Goal: Information Seeking & Learning: Find specific fact

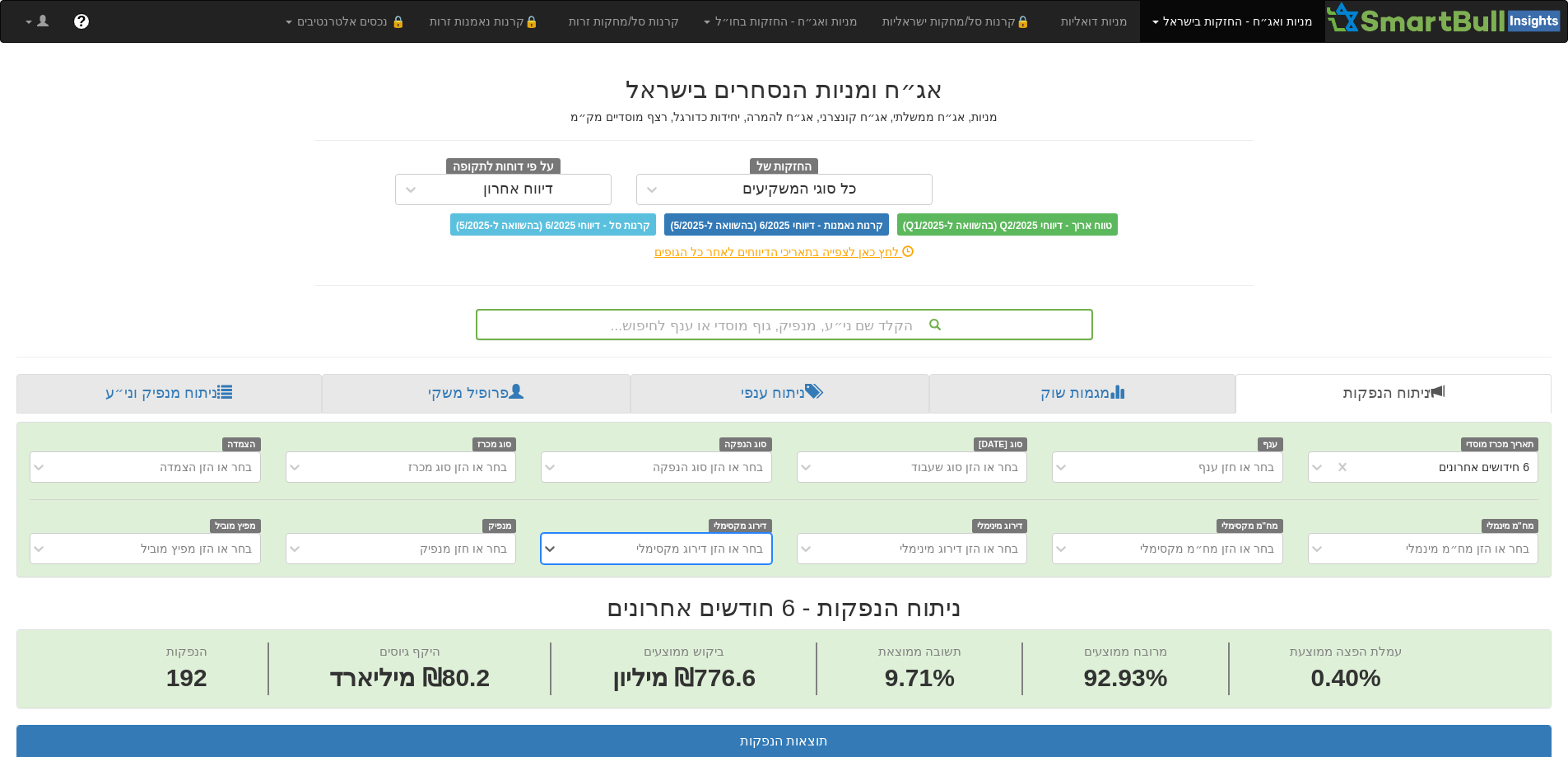
click at [700, 314] on div "הקלד שם ני״ע, מנפיק, גוף מוסדי או ענף לחיפוש..." at bounding box center [784, 325] width 614 height 28
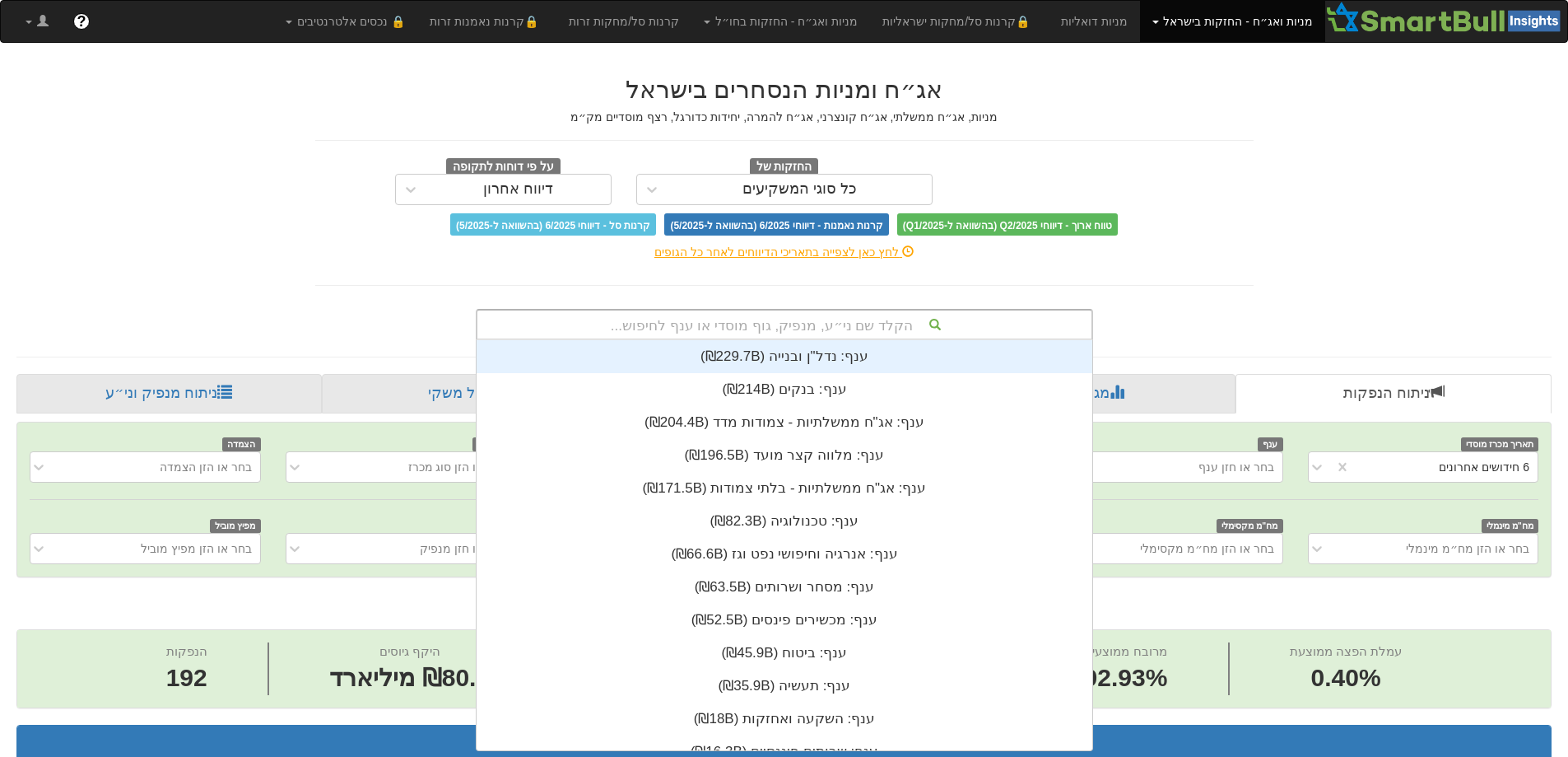
scroll to position [410, 0]
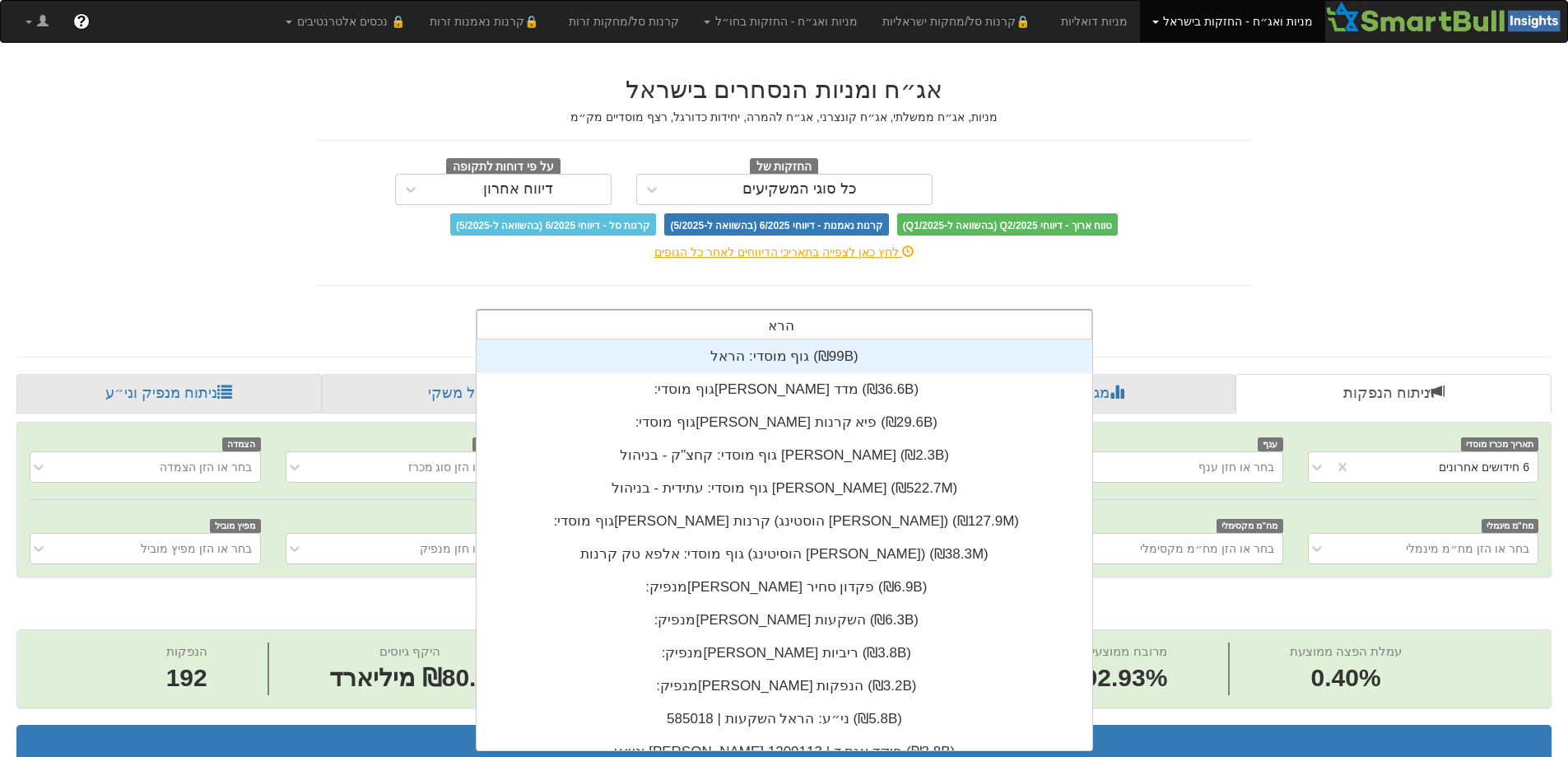
type input "הראל"
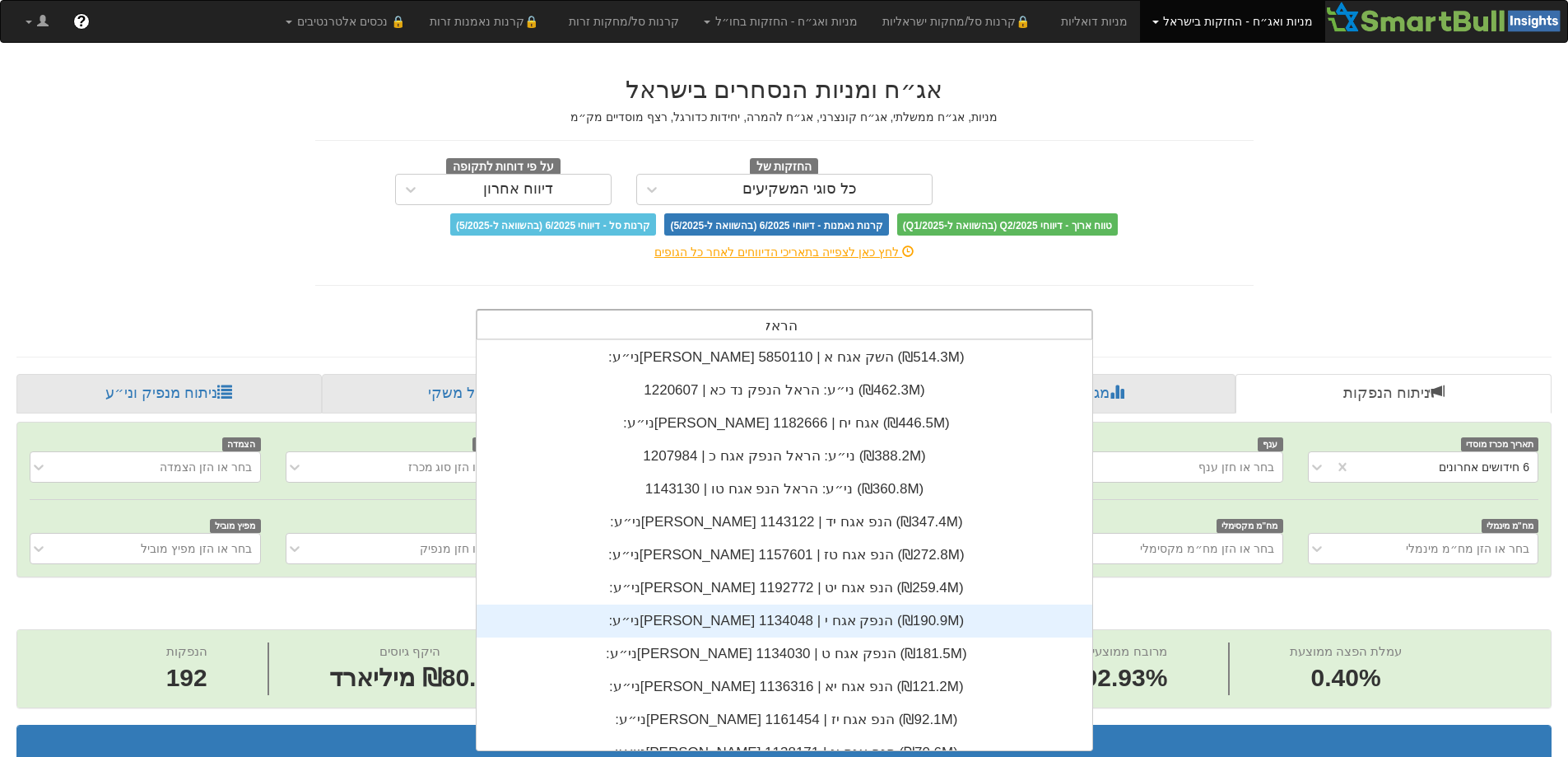
scroll to position [560, 0]
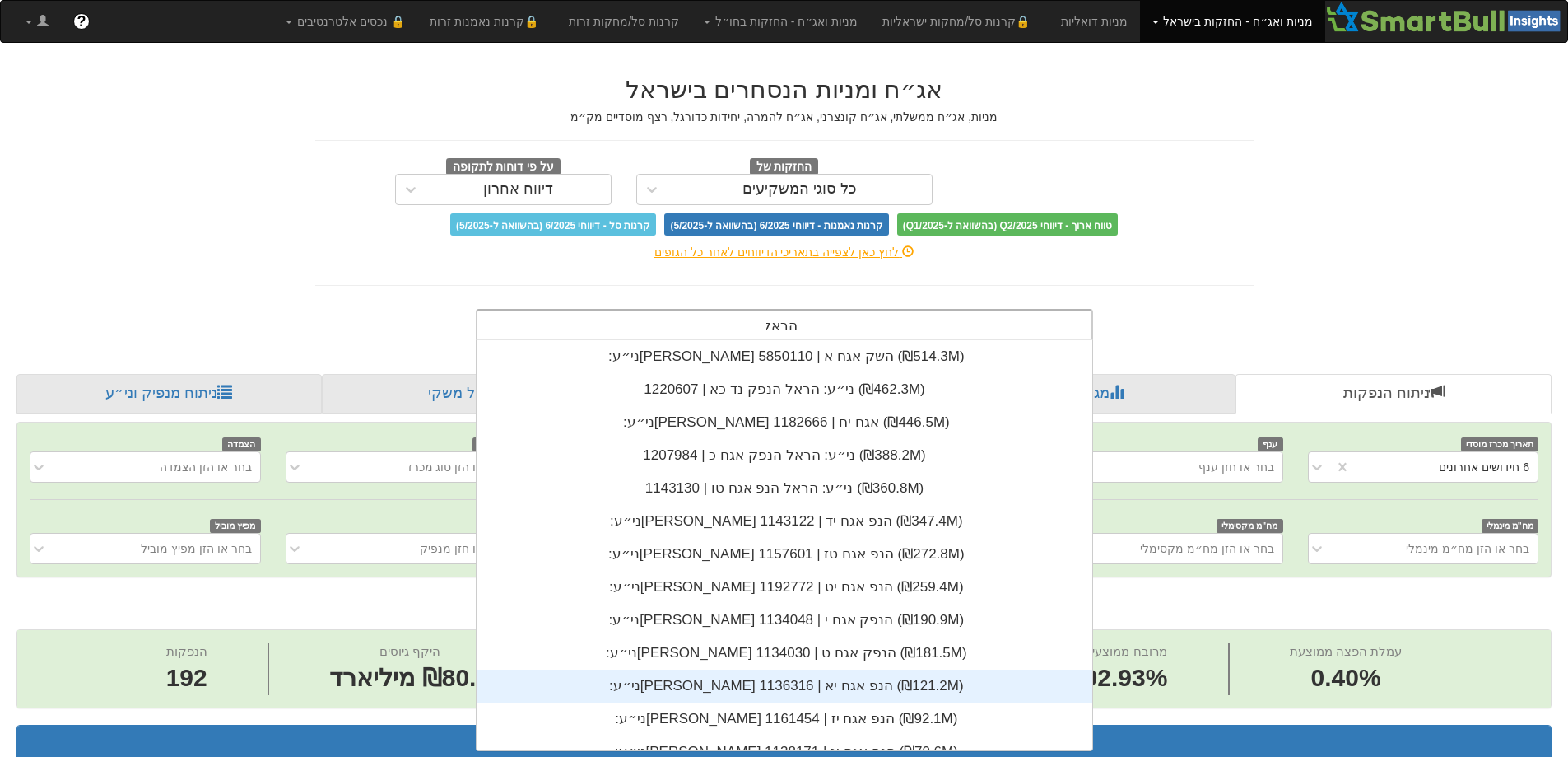
click at [767, 698] on div "ני״ע: ‏[PERSON_NAME] הנפ אגח יא | 1136316 ‎(₪121.2M)‎" at bounding box center [785, 685] width 616 height 33
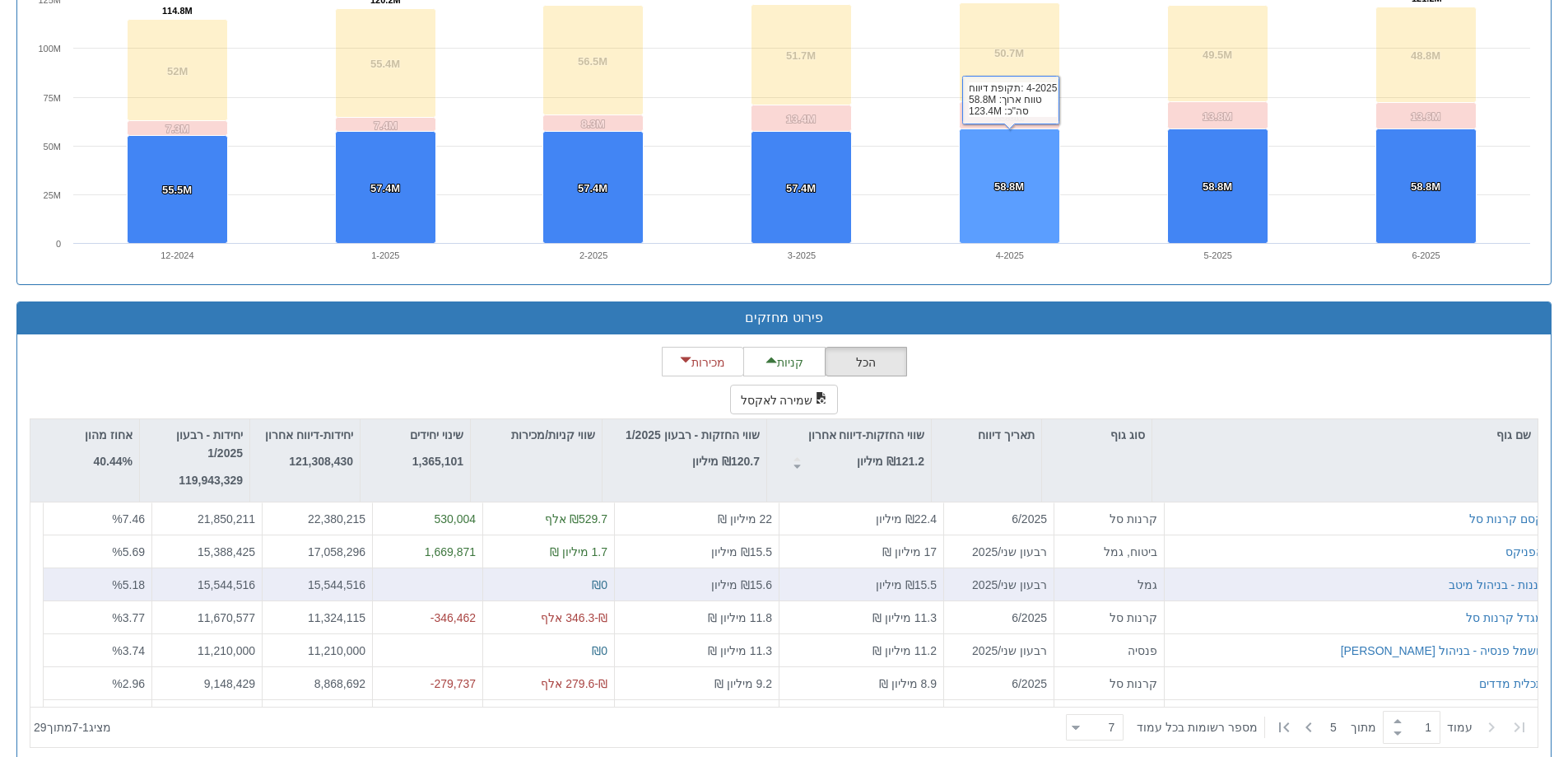
scroll to position [1216, 0]
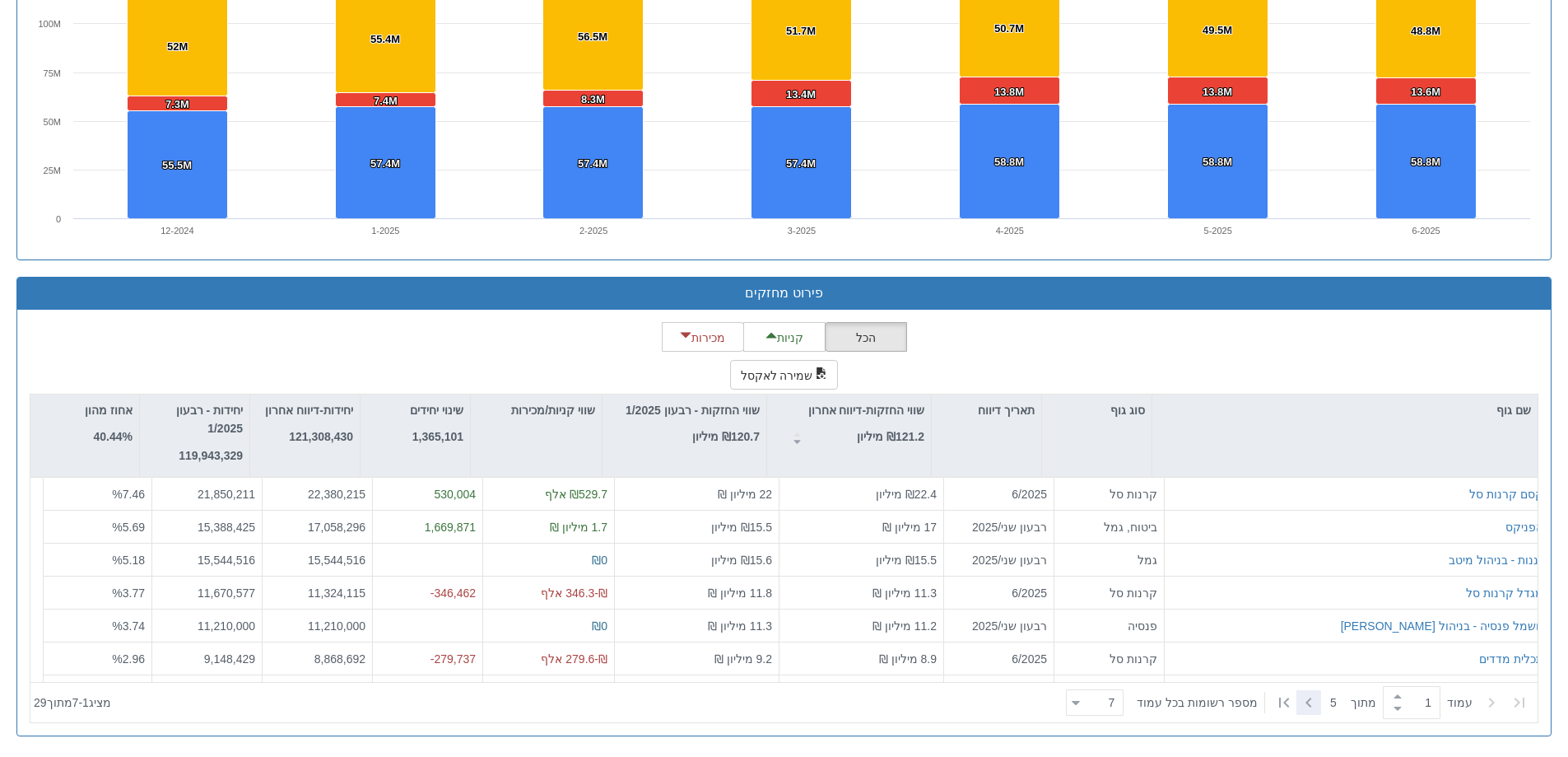
click at [1307, 705] on icon at bounding box center [1309, 702] width 20 height 20
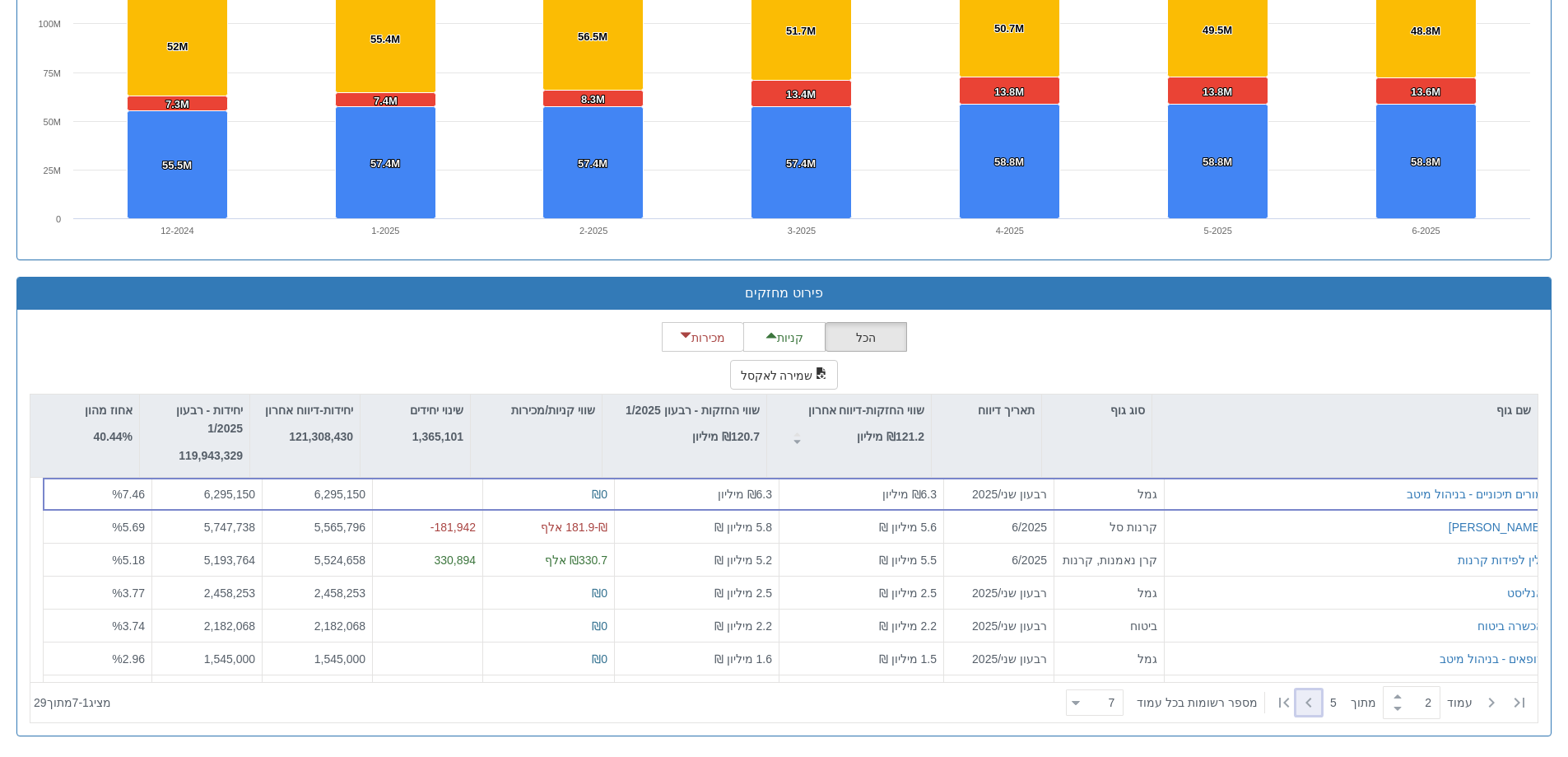
click at [1307, 705] on icon at bounding box center [1309, 702] width 20 height 20
type input "3"
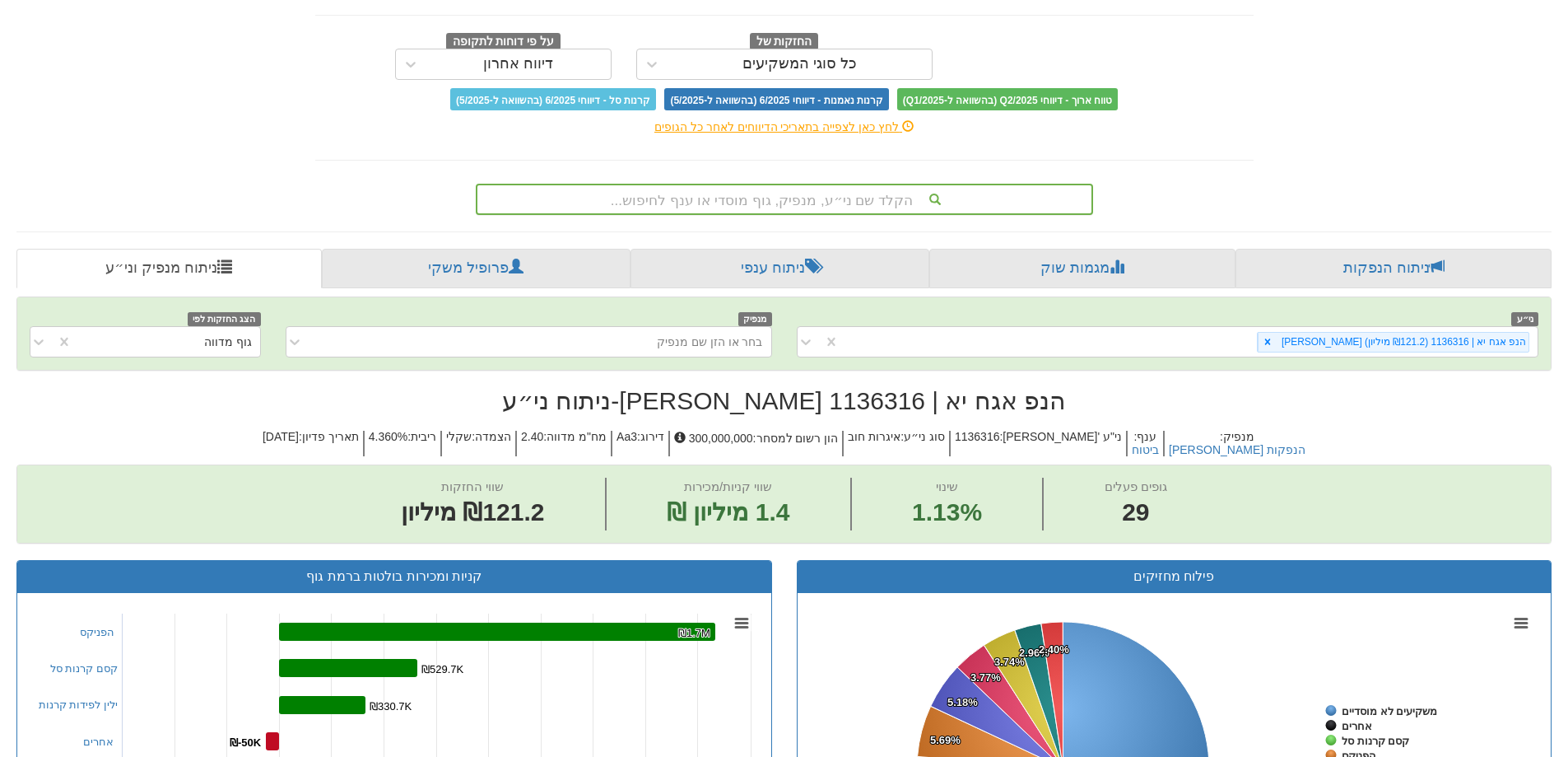
scroll to position [0, 0]
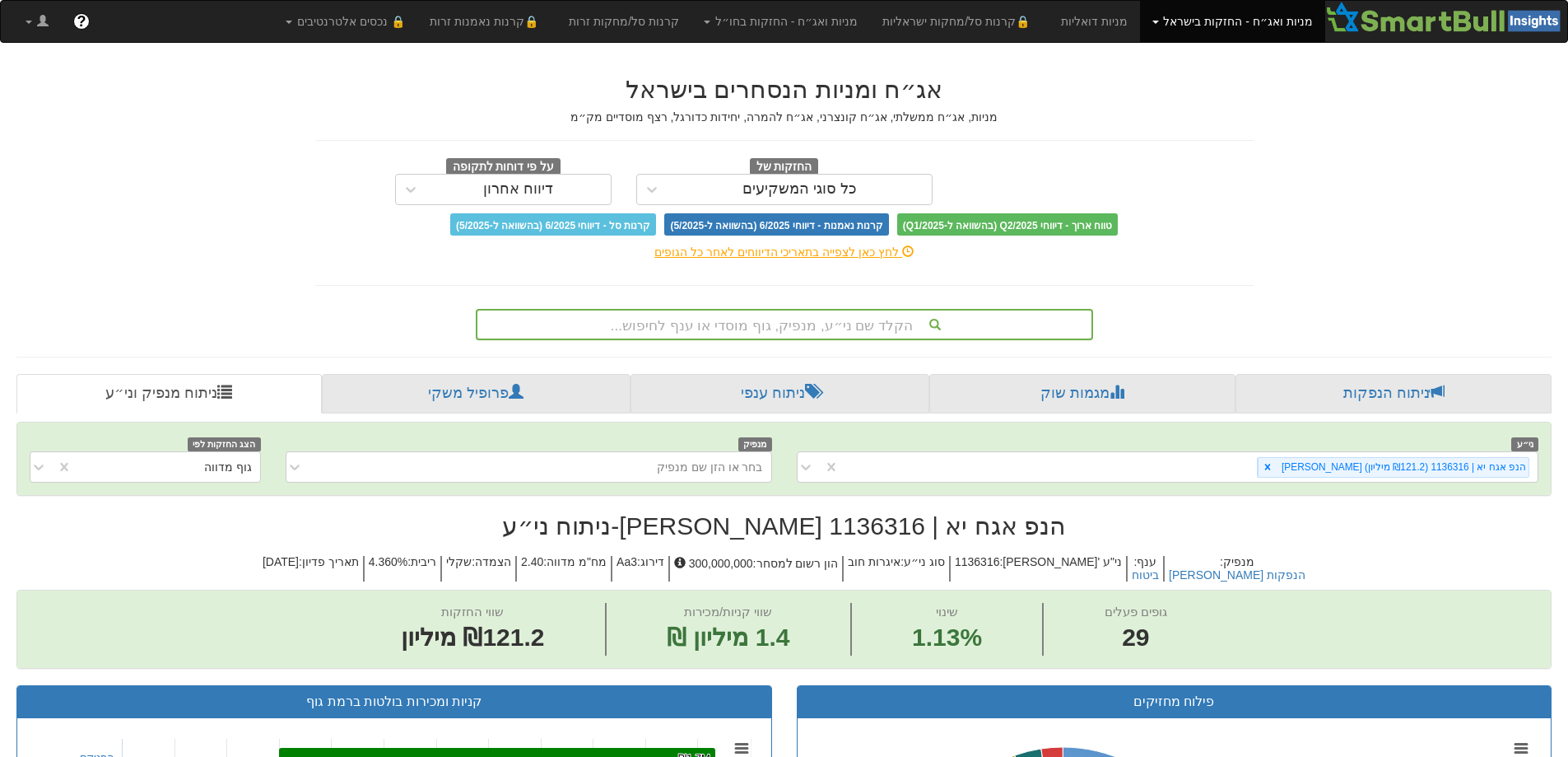
click at [798, 326] on font "הקלד שם ני״ע, מנפיק, גוף מוסדי או ענף לחיפוש..." at bounding box center [762, 326] width 302 height 16
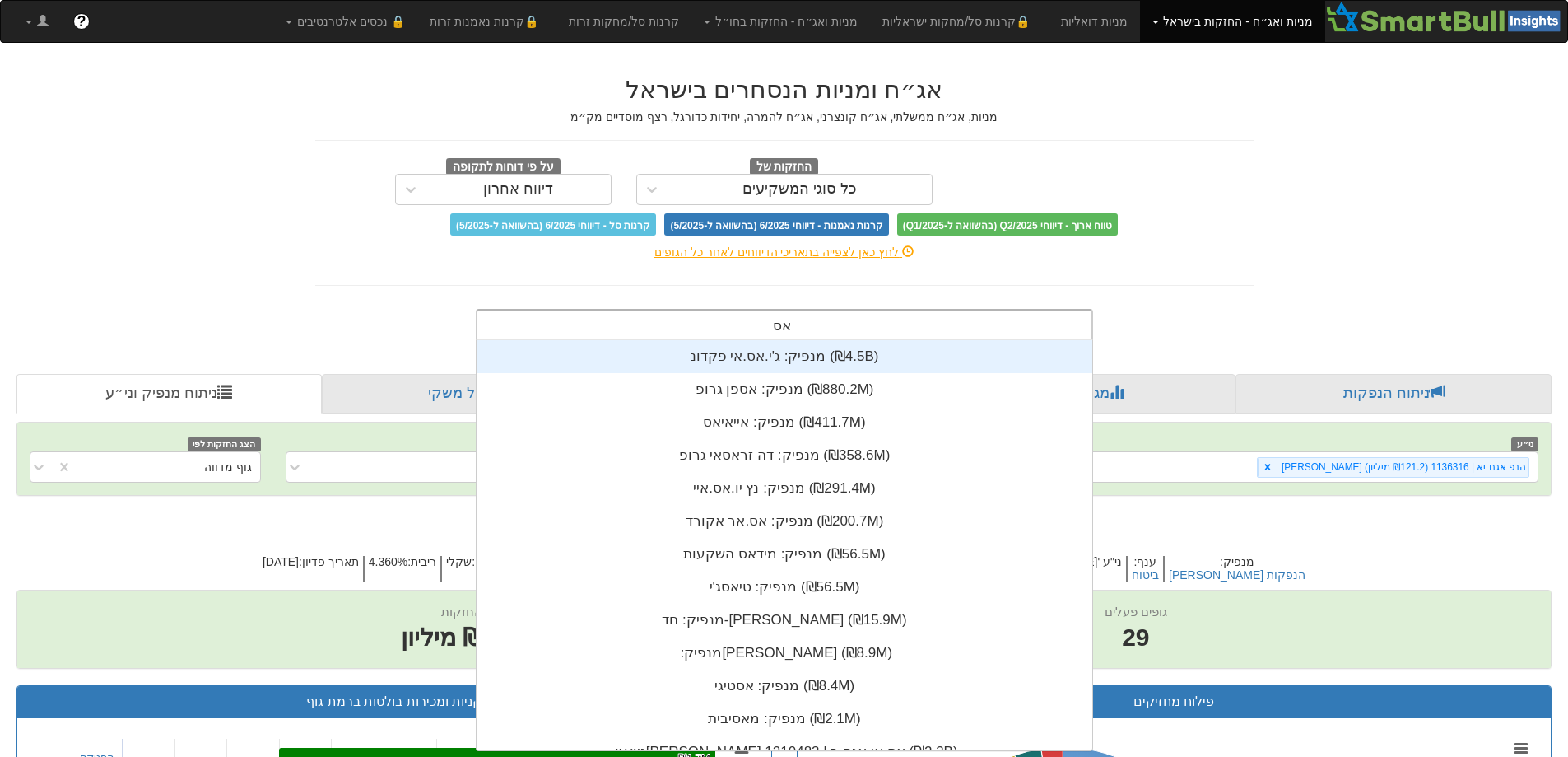
scroll to position [132, 0]
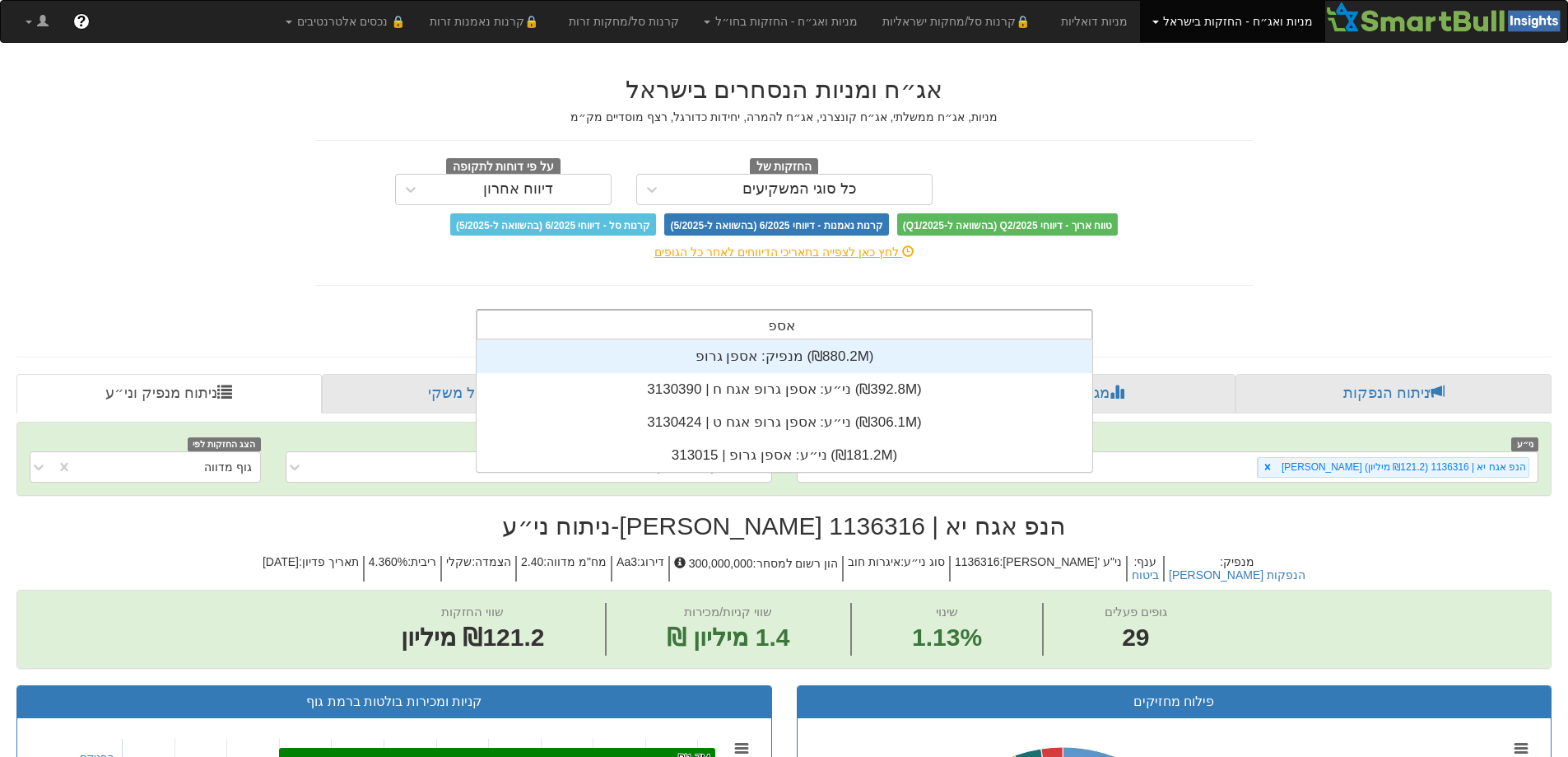
type input "אספן"
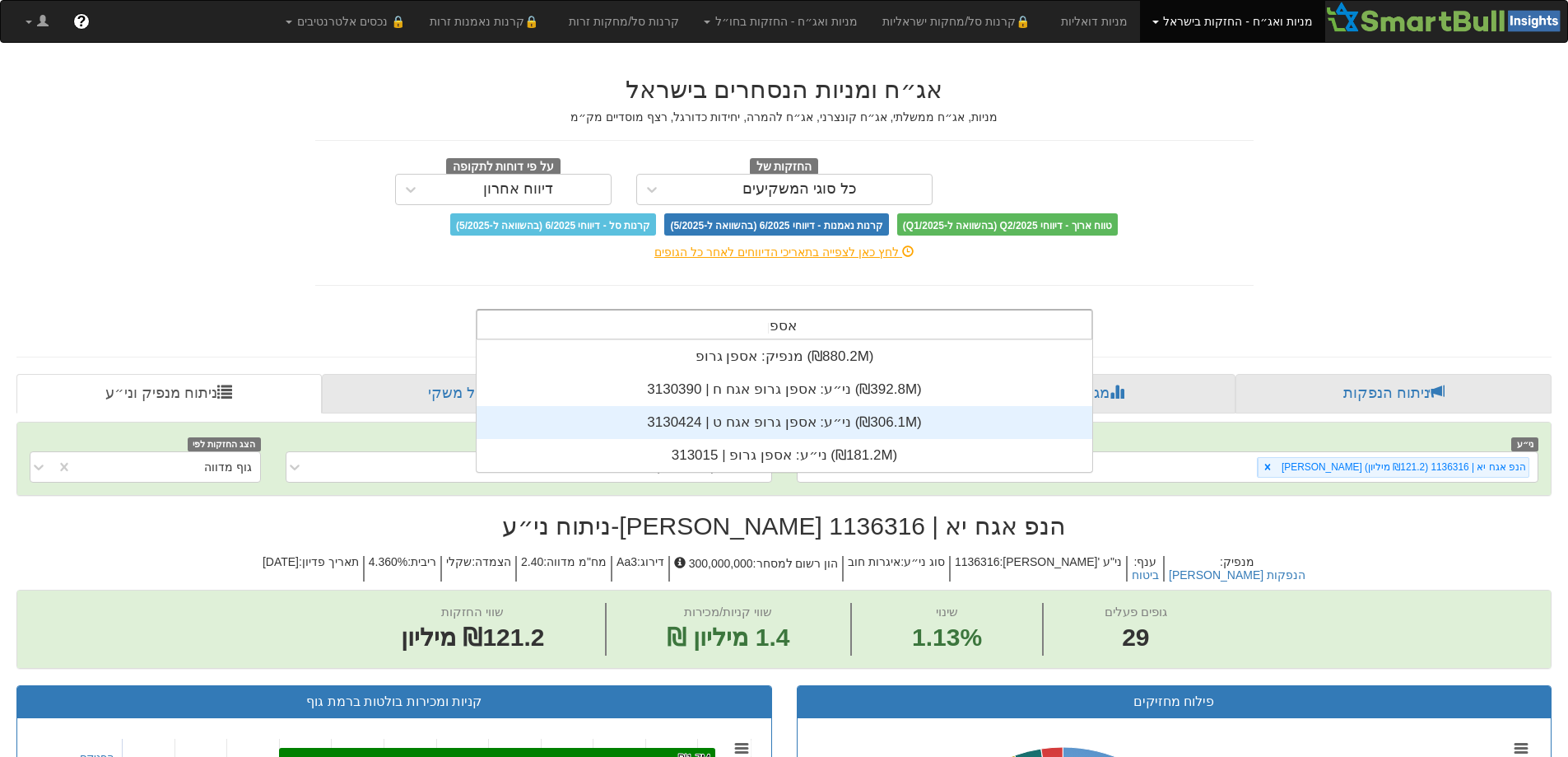
click at [759, 422] on div "ני״ע: ‏אספן גרופ אגח ט | 3130424 ‎(₪306.1M)‎" at bounding box center [785, 422] width 616 height 33
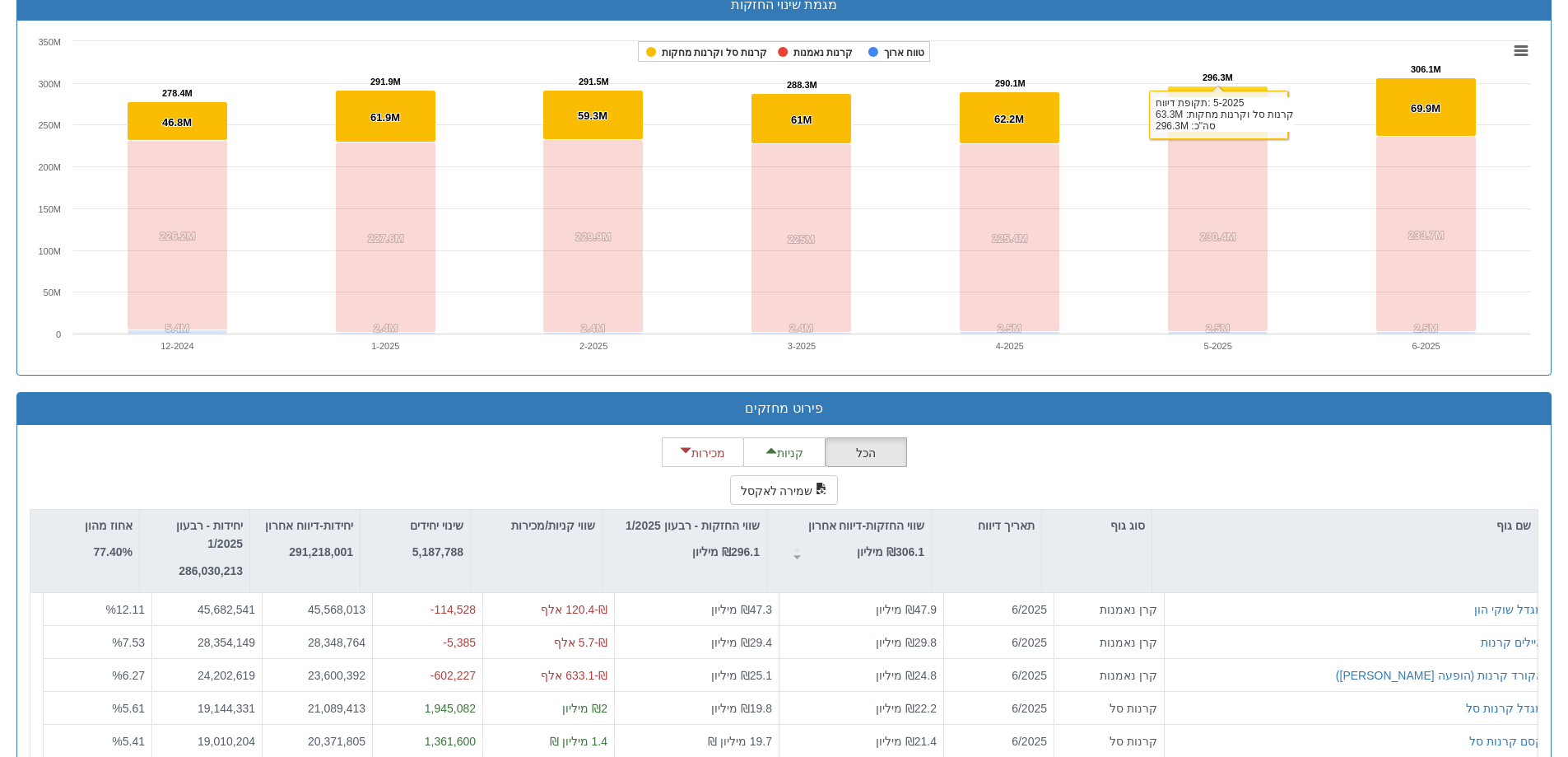
scroll to position [1052, 0]
